Goal: Transaction & Acquisition: Book appointment/travel/reservation

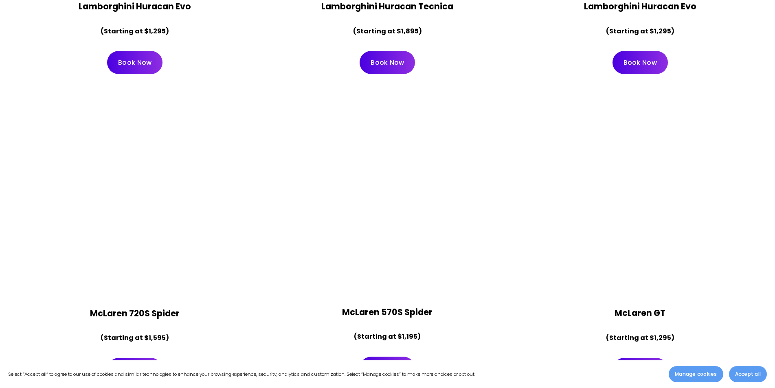
scroll to position [733, 0]
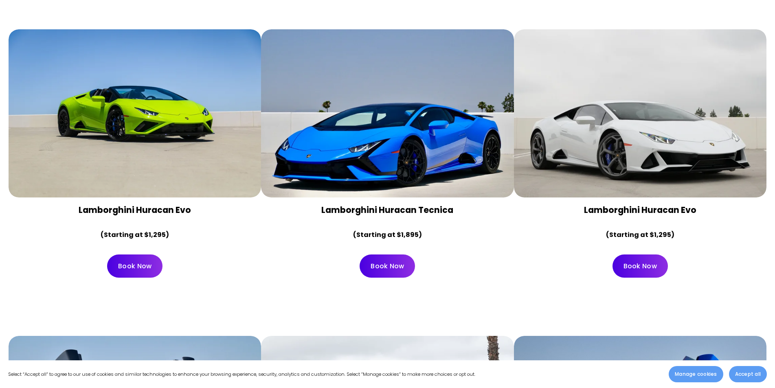
click at [147, 254] on link "Book Now" at bounding box center [134, 265] width 55 height 23
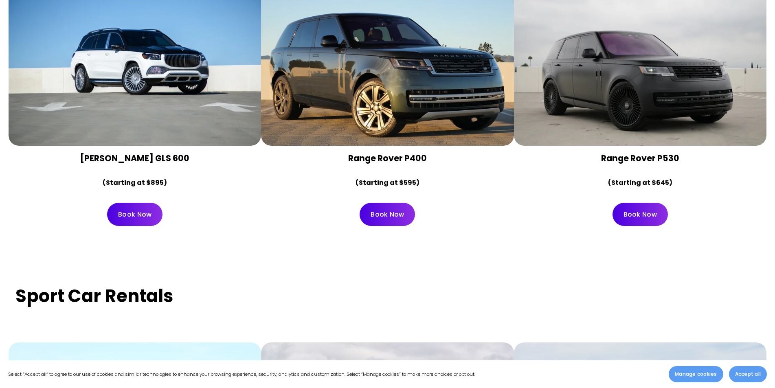
scroll to position [2930, 0]
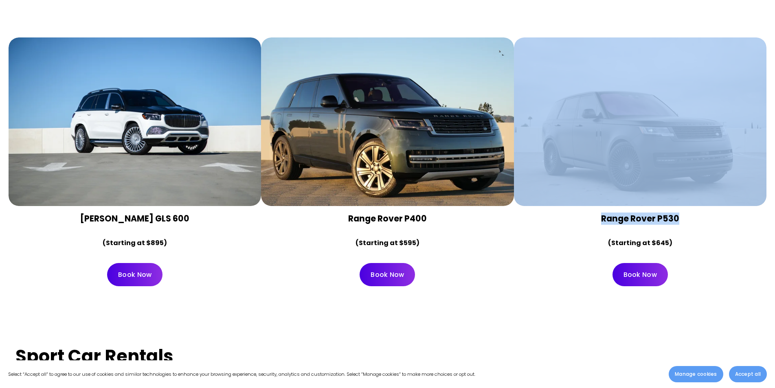
drag, startPoint x: 573, startPoint y: 185, endPoint x: 678, endPoint y: 199, distance: 105.6
click at [678, 199] on div "Range Rover P530 (Starting at $645) Book Now" at bounding box center [640, 165] width 252 height 256
click at [134, 263] on link "Book Now" at bounding box center [134, 274] width 55 height 23
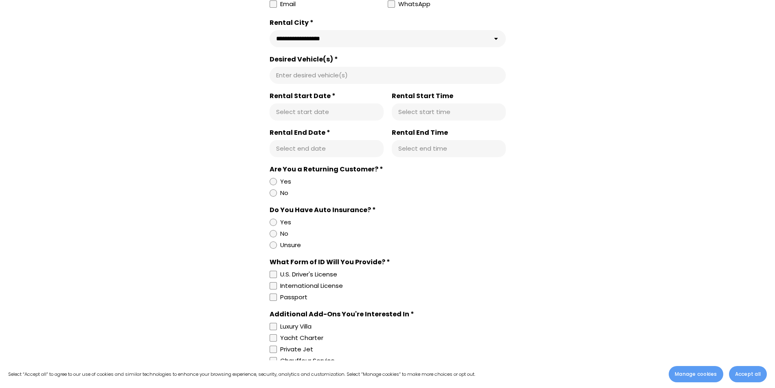
scroll to position [5118, 0]
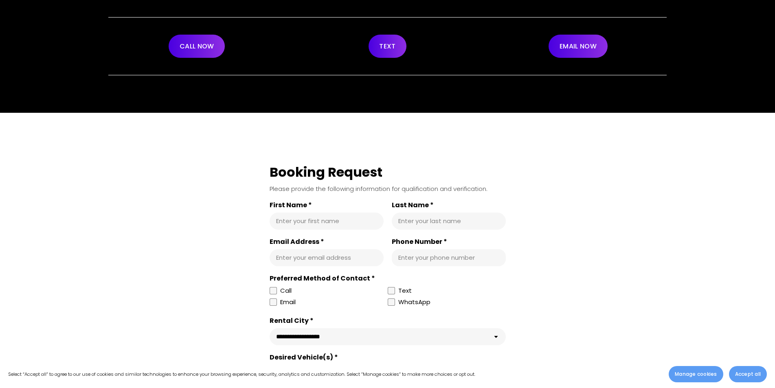
scroll to position [39, 0]
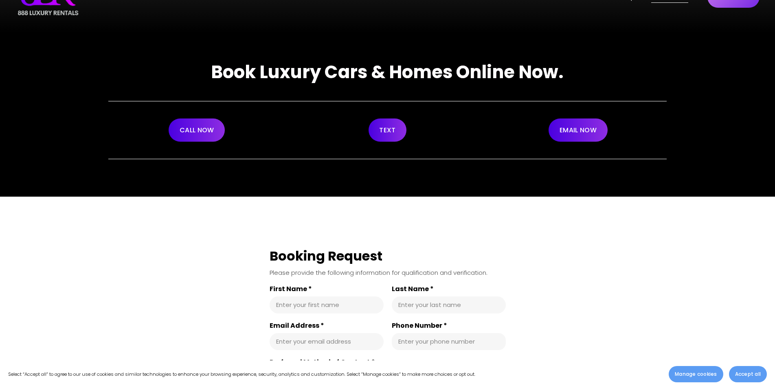
drag, startPoint x: 239, startPoint y: 156, endPoint x: 239, endPoint y: 151, distance: 4.6
